Goal: Find specific page/section: Find specific page/section

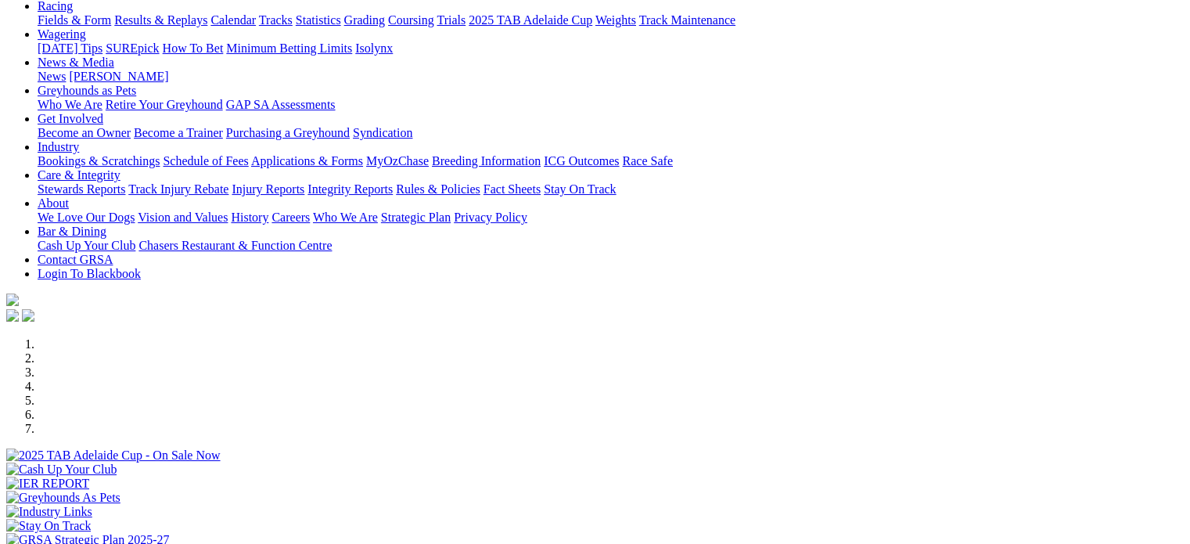
scroll to position [156, 0]
select select "NT"
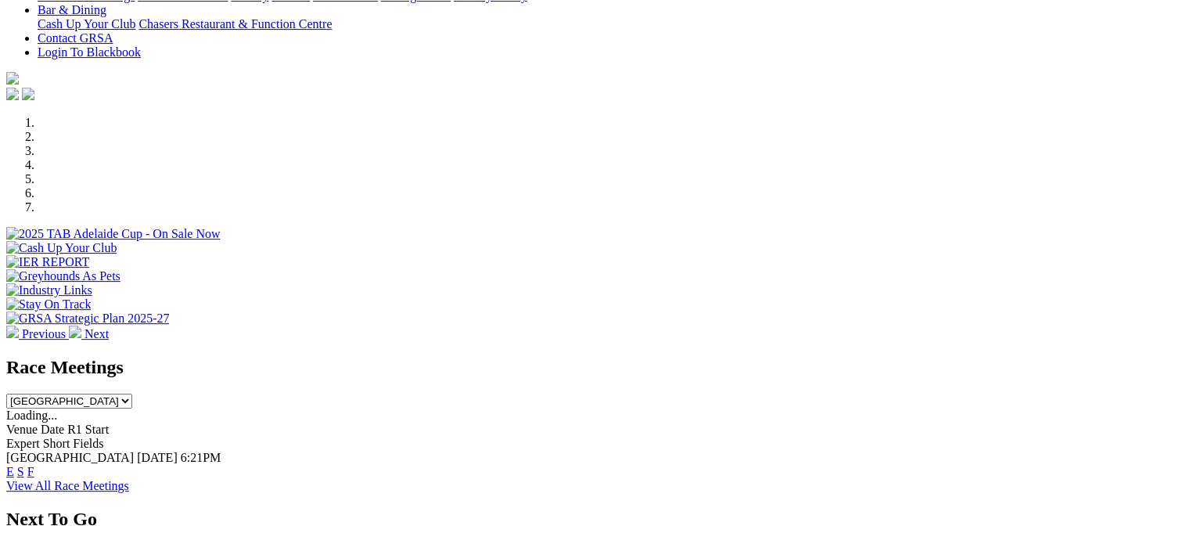
scroll to position [391, 0]
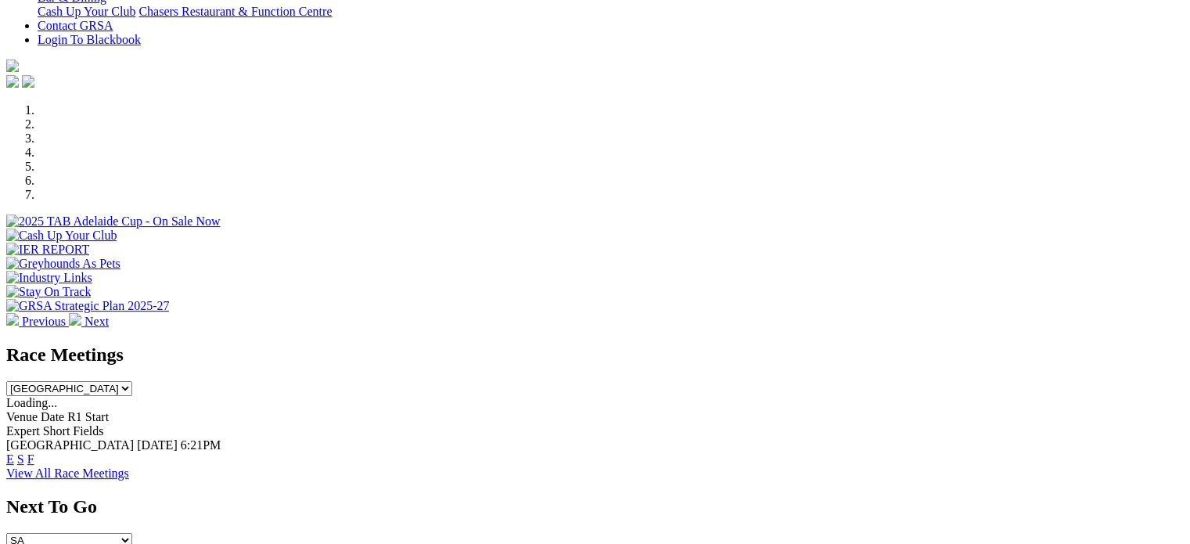
click at [34, 452] on link "F" at bounding box center [30, 458] width 7 height 13
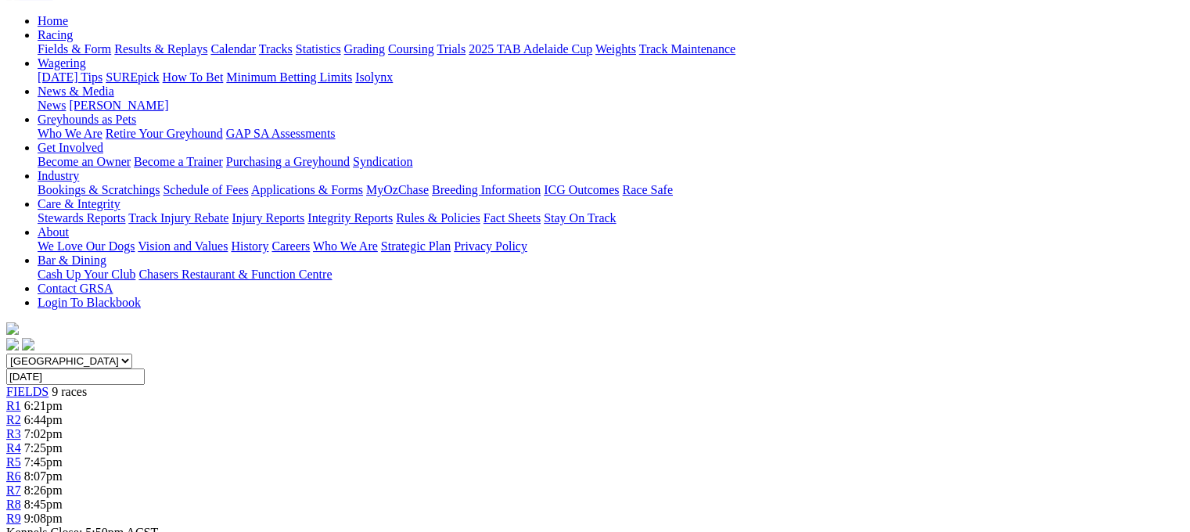
scroll to position [235, 0]
